Goal: Find specific page/section: Find specific page/section

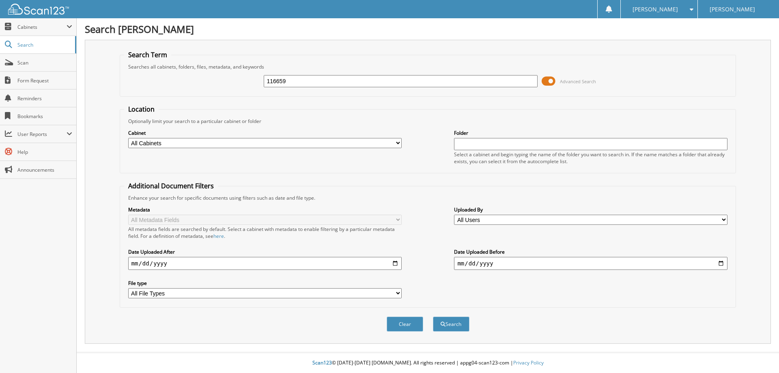
type input "116659"
click at [433, 317] on button "Search" at bounding box center [451, 324] width 37 height 15
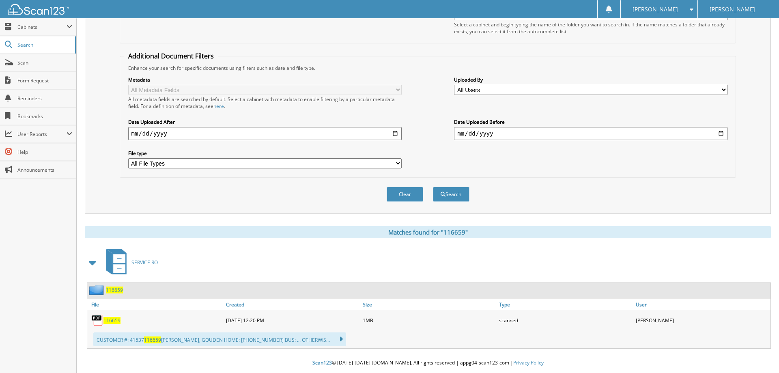
scroll to position [143, 0]
click at [116, 291] on span "116659" at bounding box center [114, 290] width 17 height 7
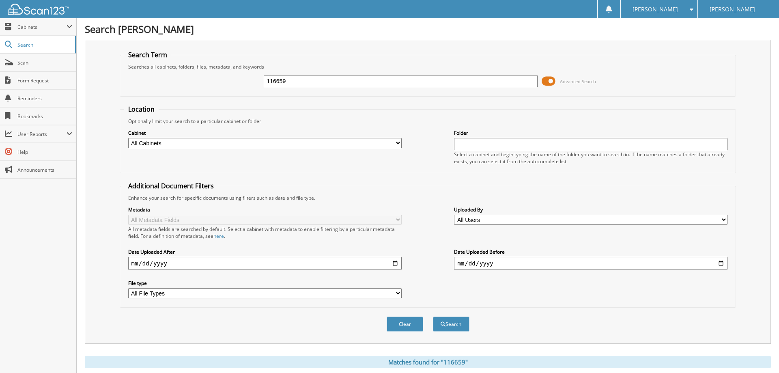
click at [292, 83] on input "116659" at bounding box center [401, 81] width 274 height 12
type input "116699"
click at [128, 138] on select "All Cabinets PARTS REBATES SERVICE RO Needs Filing" at bounding box center [265, 143] width 274 height 10
select select "23501"
click option "SERVICE RO" at bounding box center [0, 0] width 0 height 0
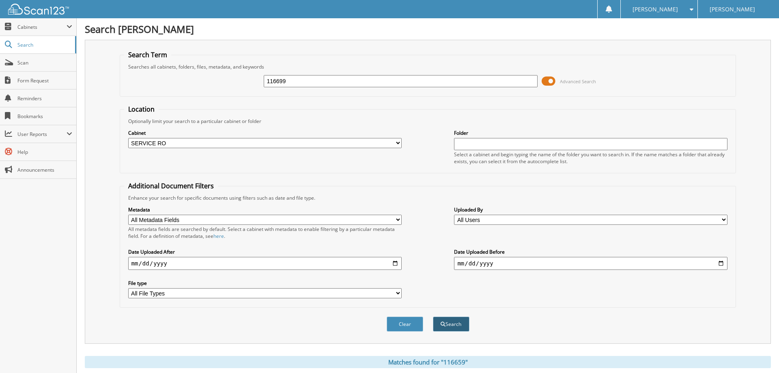
click at [459, 332] on button "Search" at bounding box center [451, 324] width 37 height 15
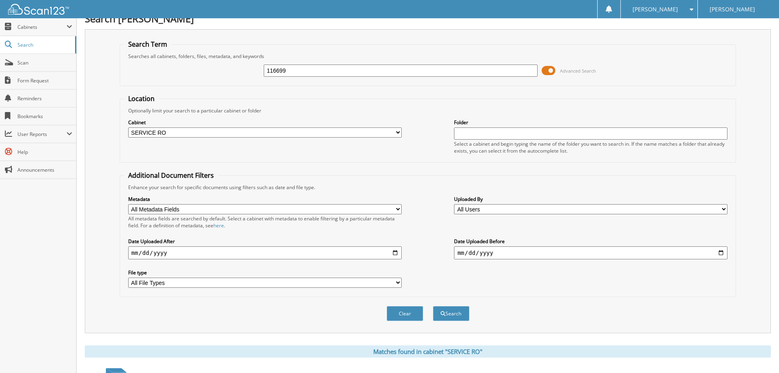
scroll to position [143, 0]
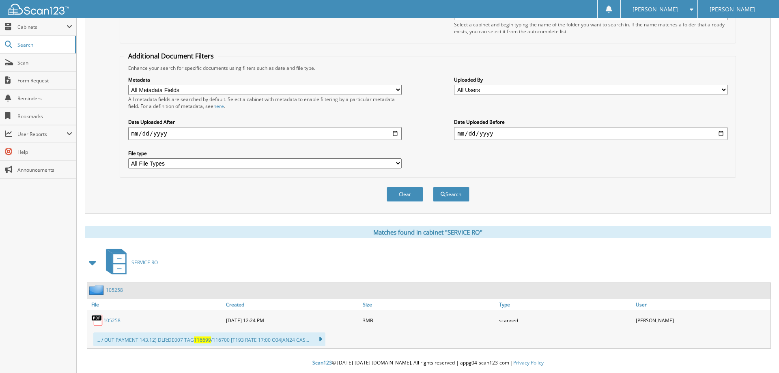
click at [211, 343] on div "... / OUT PAYMENT 143.12) DLR:DE007 TAG 116699 /116700 [T193 RATE 17:00 O04JAN2…" at bounding box center [209, 339] width 232 height 14
click at [319, 341] on icon at bounding box center [317, 339] width 12 height 11
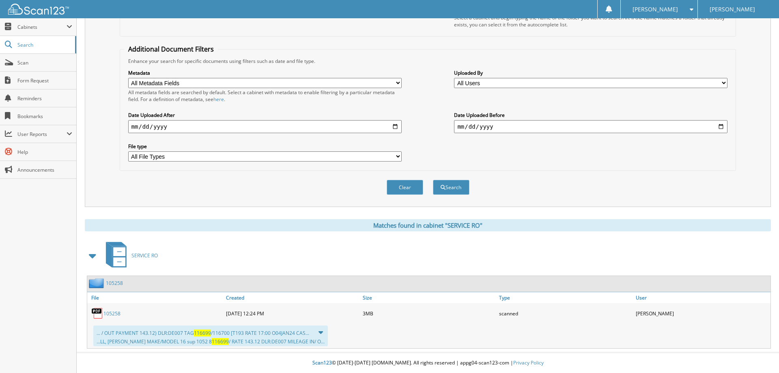
click at [108, 317] on link "105258" at bounding box center [112, 313] width 17 height 7
